Goal: Task Accomplishment & Management: Complete application form

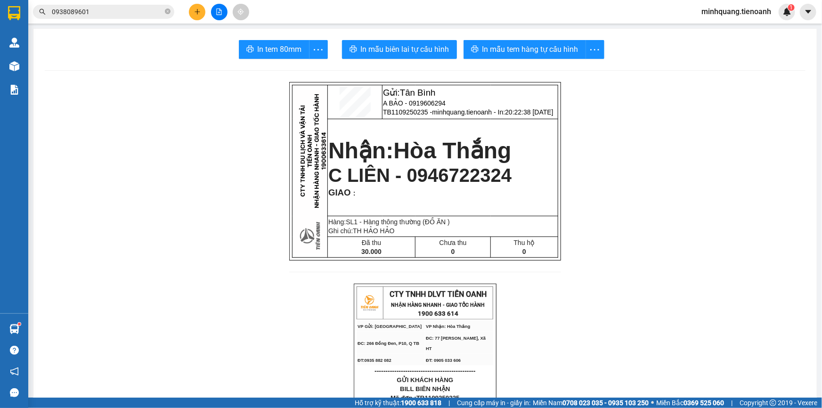
click at [193, 10] on button at bounding box center [197, 12] width 16 height 16
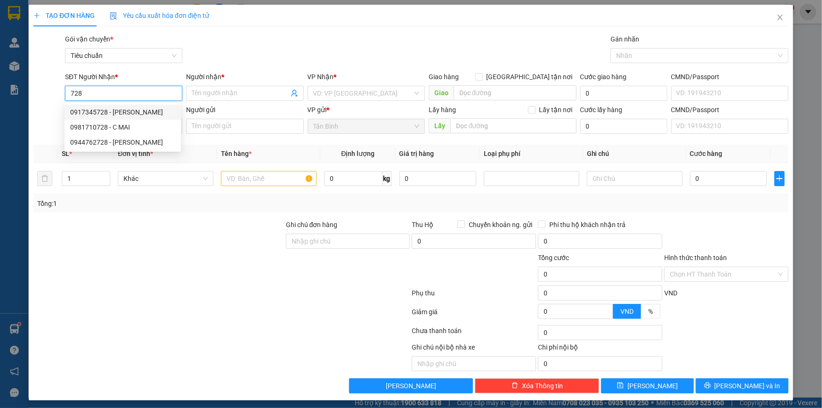
click at [121, 111] on div "0917345728 - QUỲNH DAO" at bounding box center [122, 112] width 105 height 10
type input "0917345728"
type input "QUỲNH DAO"
type input "091076000601"
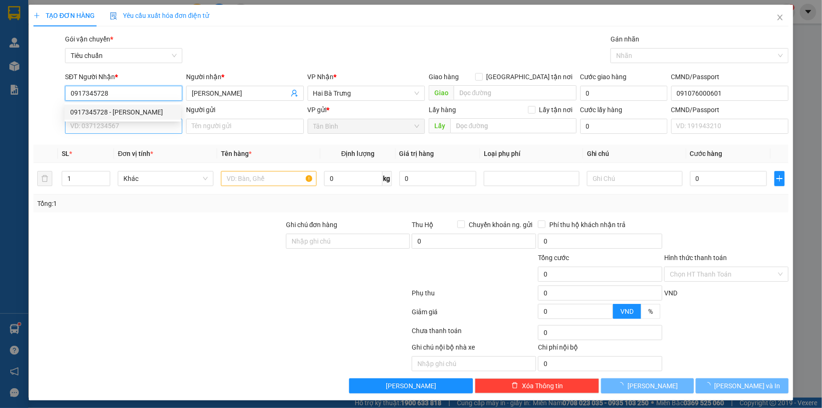
type input "0917345728"
type input "30.000"
click at [117, 128] on input "SĐT Người Gửi" at bounding box center [123, 126] width 117 height 15
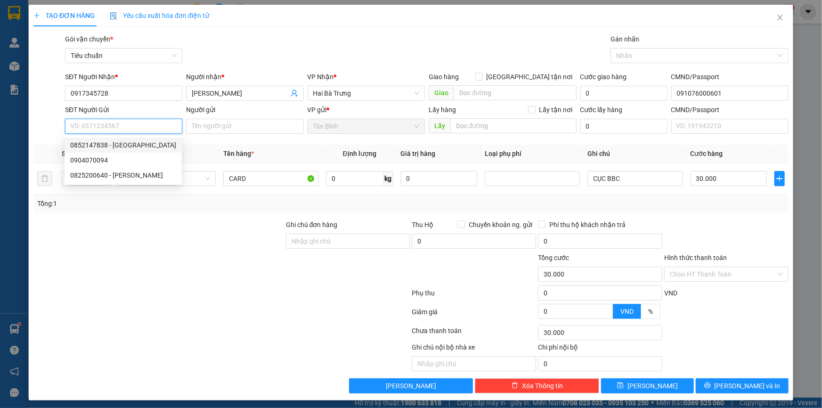
click at [132, 144] on div "0852147838 - Thiên An" at bounding box center [123, 145] width 106 height 10
type input "0852147838"
type input "Thiên An"
click at [195, 245] on div at bounding box center [158, 235] width 252 height 33
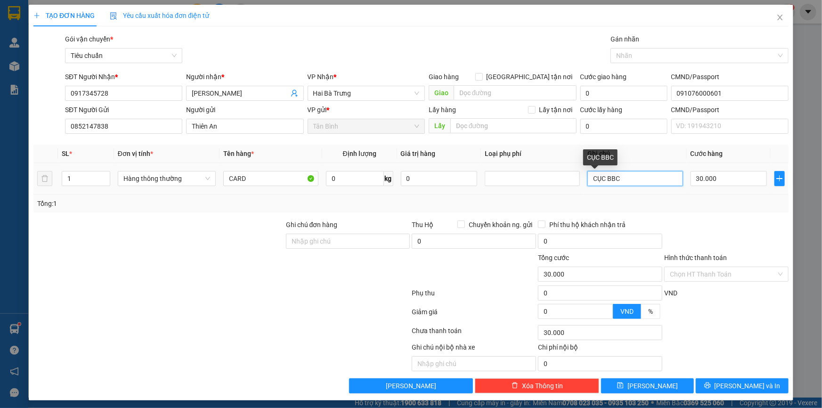
click at [629, 178] on input "CỤC BBC" at bounding box center [634, 178] width 95 height 15
type input "CỤC TRẮNG"
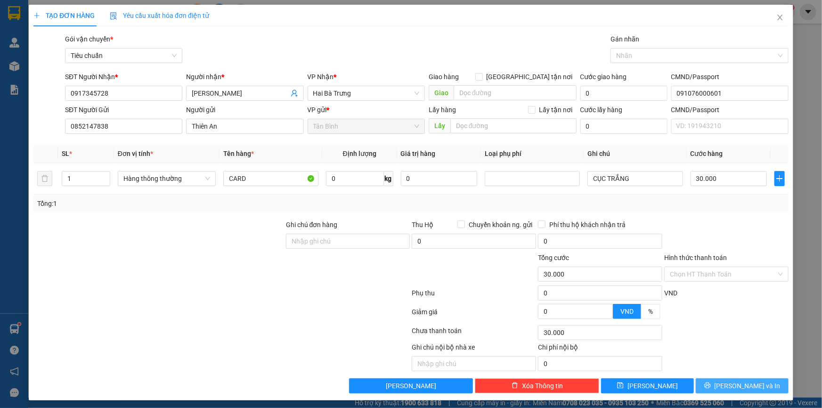
click at [710, 383] on icon "printer" at bounding box center [707, 385] width 7 height 7
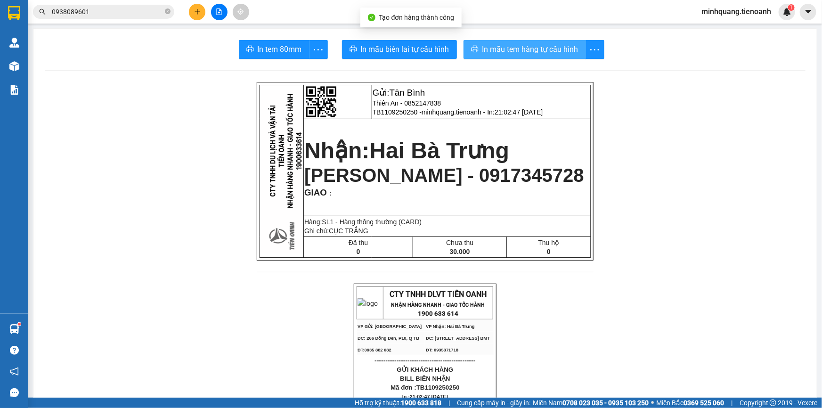
click at [541, 51] on span "In mẫu tem hàng tự cấu hình" at bounding box center [530, 49] width 96 height 12
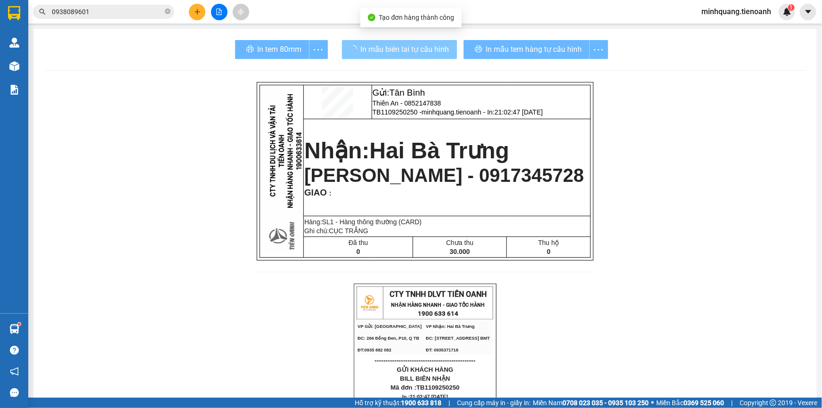
click at [375, 43] on span "In mẫu biên lai tự cấu hình" at bounding box center [405, 49] width 89 height 12
click at [383, 50] on span "In mẫu biên lai tự cấu hình" at bounding box center [405, 49] width 89 height 12
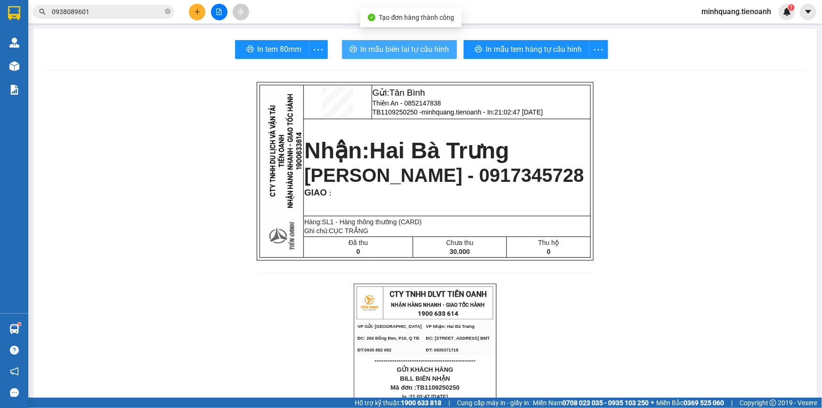
click at [409, 47] on span "In mẫu biên lai tự cấu hình" at bounding box center [405, 49] width 89 height 12
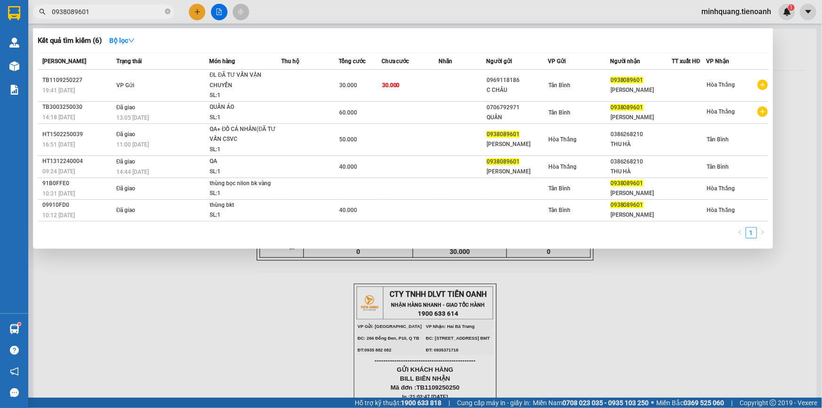
click at [136, 17] on span "0938089601" at bounding box center [103, 12] width 141 height 14
drag, startPoint x: 141, startPoint y: 9, endPoint x: 186, endPoint y: 12, distance: 45.7
click at [145, 9] on input "0938089601" at bounding box center [107, 12] width 111 height 10
click at [166, 13] on icon "close-circle" at bounding box center [168, 11] width 6 height 6
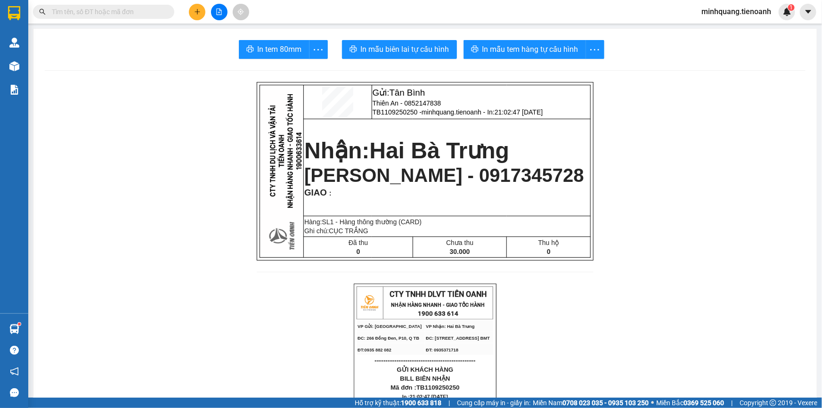
drag, startPoint x: 171, startPoint y: 12, endPoint x: 135, endPoint y: 10, distance: 35.8
click at [165, 12] on span at bounding box center [103, 12] width 141 height 14
drag, startPoint x: 135, startPoint y: 10, endPoint x: 209, endPoint y: 10, distance: 73.4
click at [147, 10] on input "text" at bounding box center [107, 12] width 111 height 10
click at [197, 11] on icon "plus" at bounding box center [197, 11] width 0 height 5
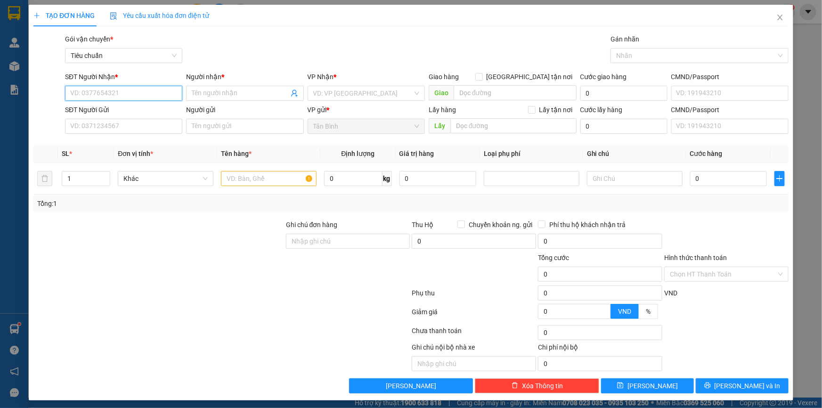
click at [157, 96] on input "SĐT Người Nhận *" at bounding box center [123, 93] width 117 height 15
click at [776, 15] on icon "close" at bounding box center [780, 18] width 8 height 8
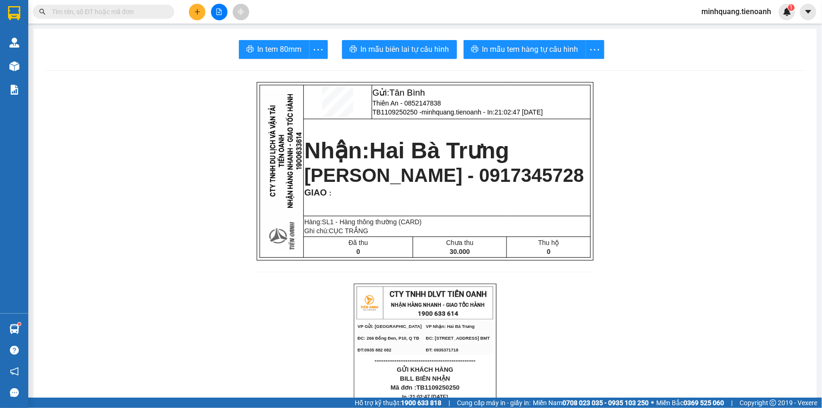
click at [133, 8] on input "text" at bounding box center [107, 12] width 111 height 10
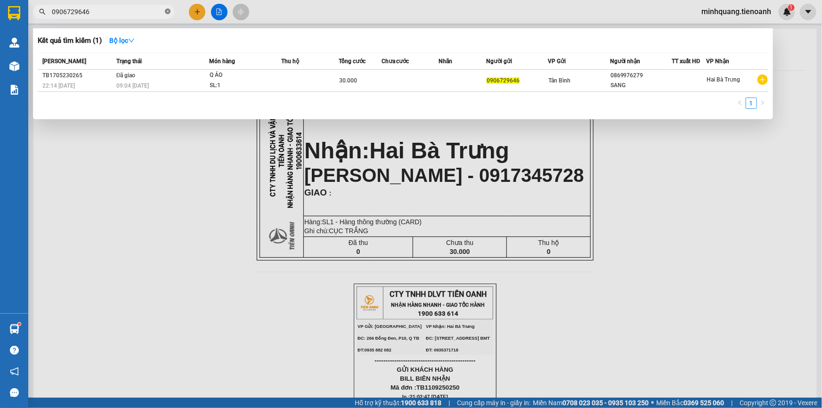
type input "0906729646"
